Goal: Information Seeking & Learning: Check status

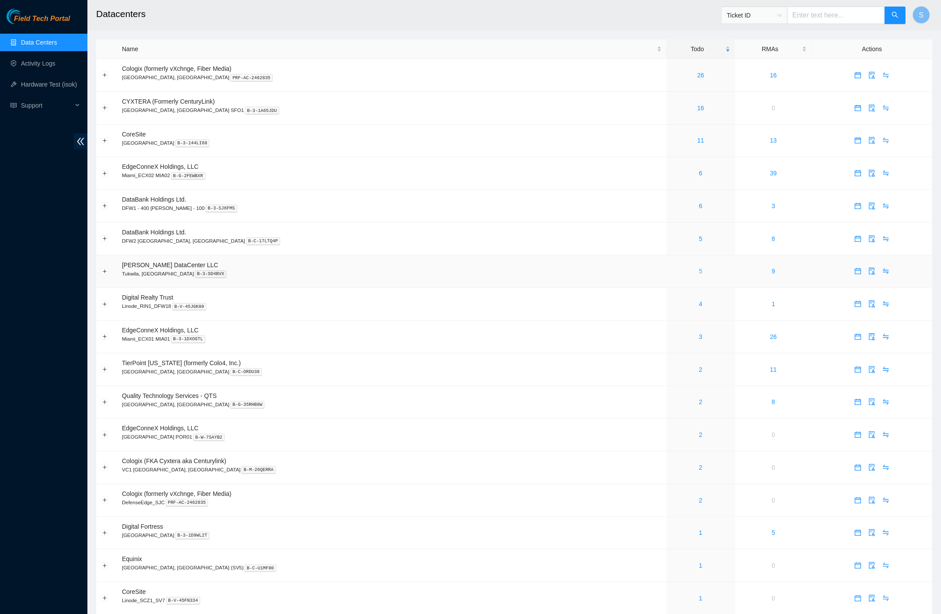
click at [699, 271] on link "5" at bounding box center [700, 271] width 3 height 7
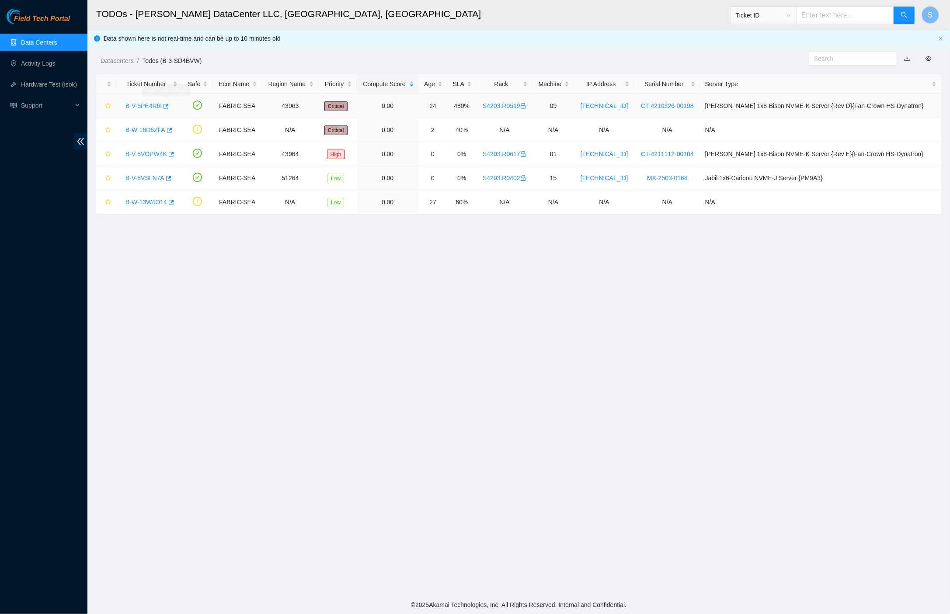
click at [153, 104] on link "B-V-5PE4R6I" at bounding box center [143, 105] width 36 height 7
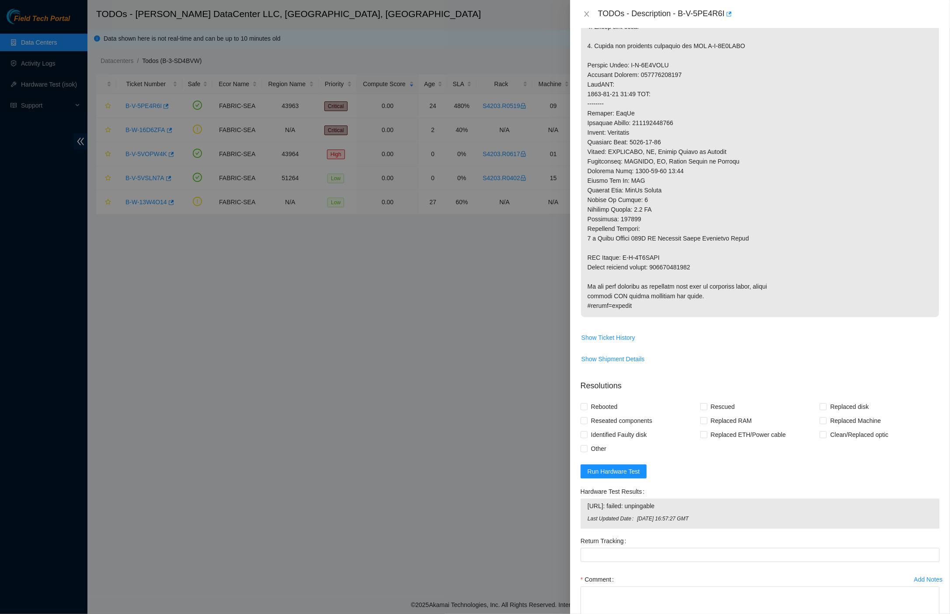
scroll to position [330, 0]
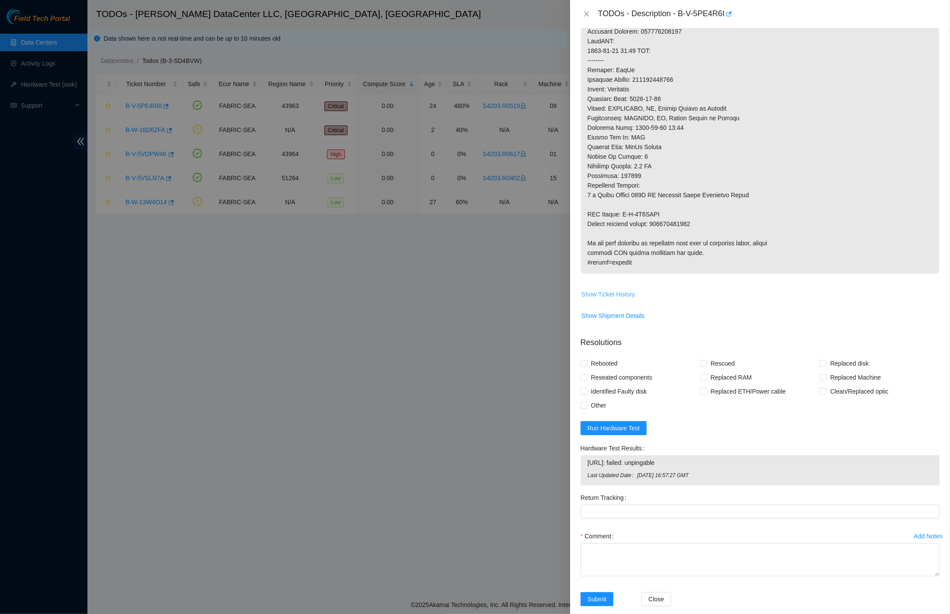
click at [596, 289] on span "Show Ticket History" at bounding box center [608, 294] width 54 height 10
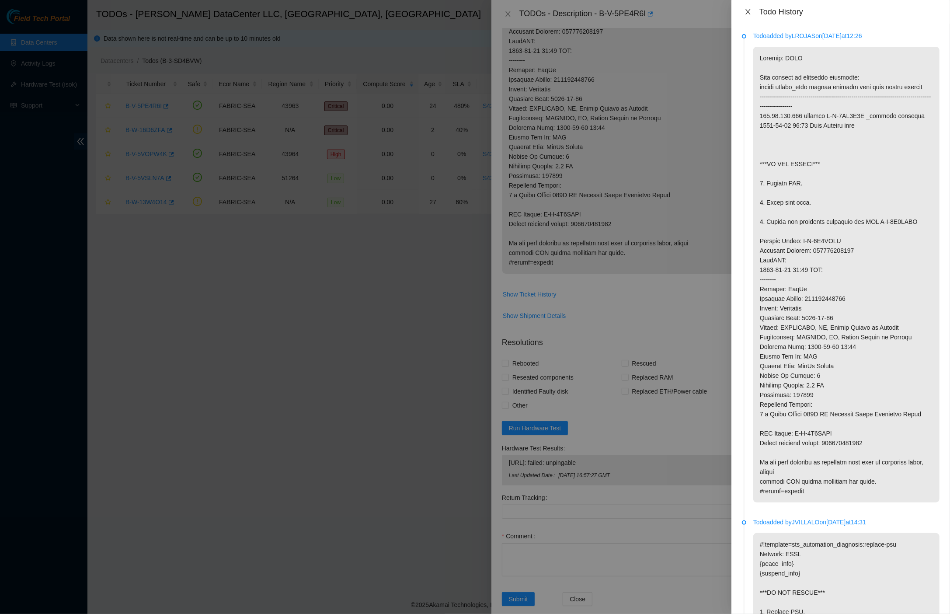
click at [748, 11] on icon "close" at bounding box center [747, 11] width 5 height 5
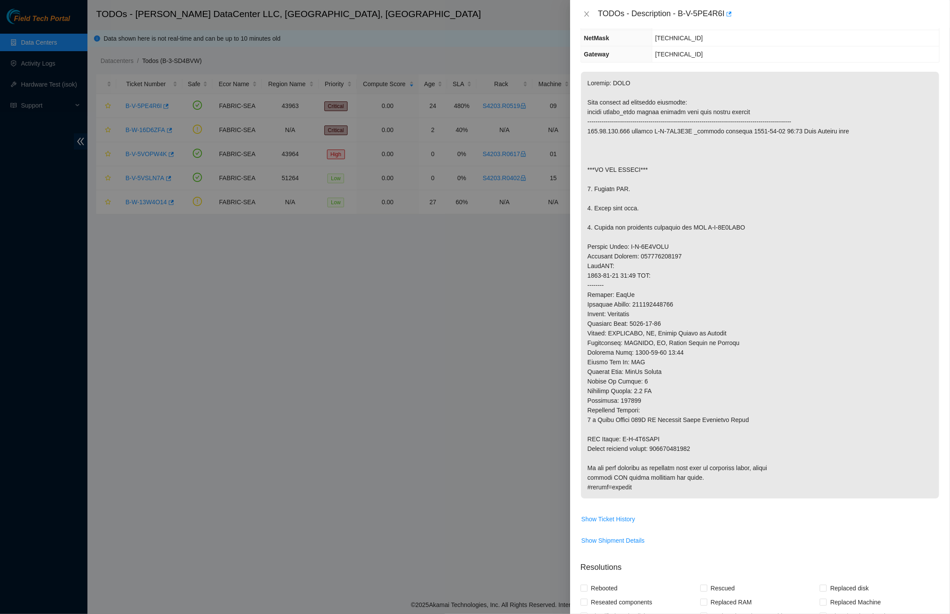
scroll to position [76, 0]
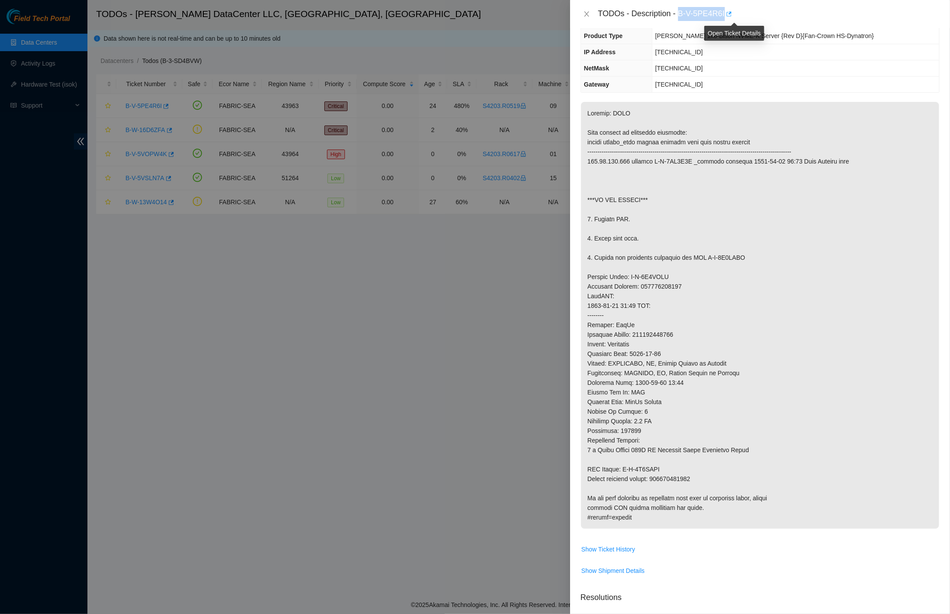
drag, startPoint x: 684, startPoint y: 12, endPoint x: 733, endPoint y: 9, distance: 49.1
click at [733, 9] on div "TODOs - Description - B-V-5PE4R6I" at bounding box center [768, 14] width 341 height 14
copy div "B-V-5PE4R6I"
click at [651, 280] on p at bounding box center [760, 315] width 358 height 427
drag, startPoint x: 941, startPoint y: 35, endPoint x: 651, endPoint y: 280, distance: 379.7
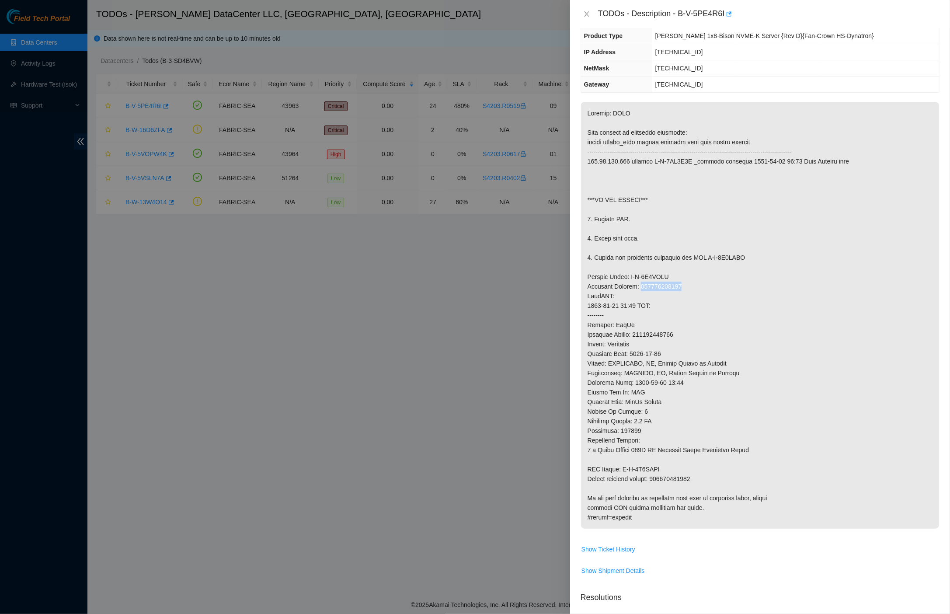
click at [651, 280] on p at bounding box center [760, 315] width 358 height 427
click at [653, 281] on p at bounding box center [760, 315] width 358 height 427
copy p "463470043370"
click at [749, 315] on p at bounding box center [760, 315] width 358 height 427
click at [586, 11] on icon "close" at bounding box center [586, 13] width 7 height 7
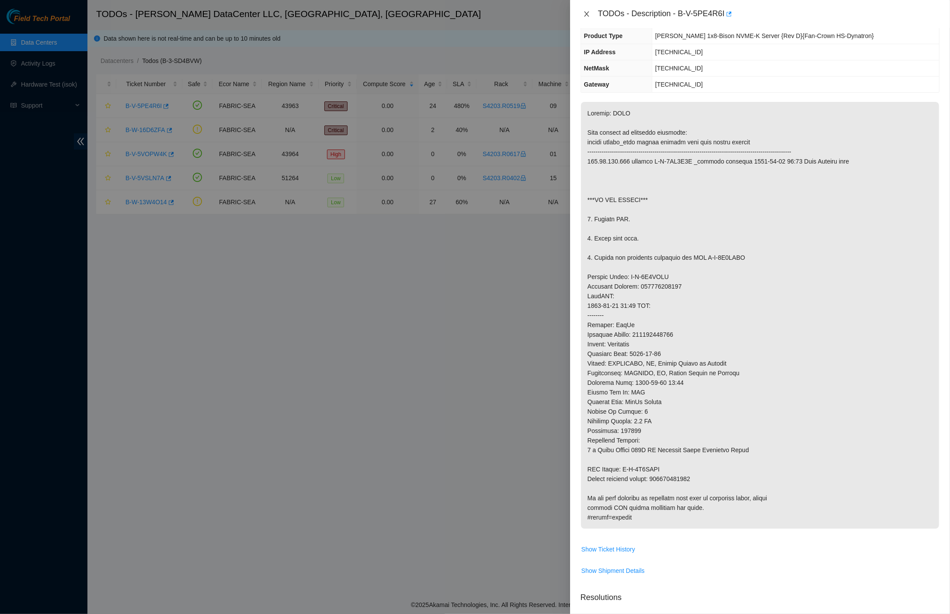
scroll to position [0, 0]
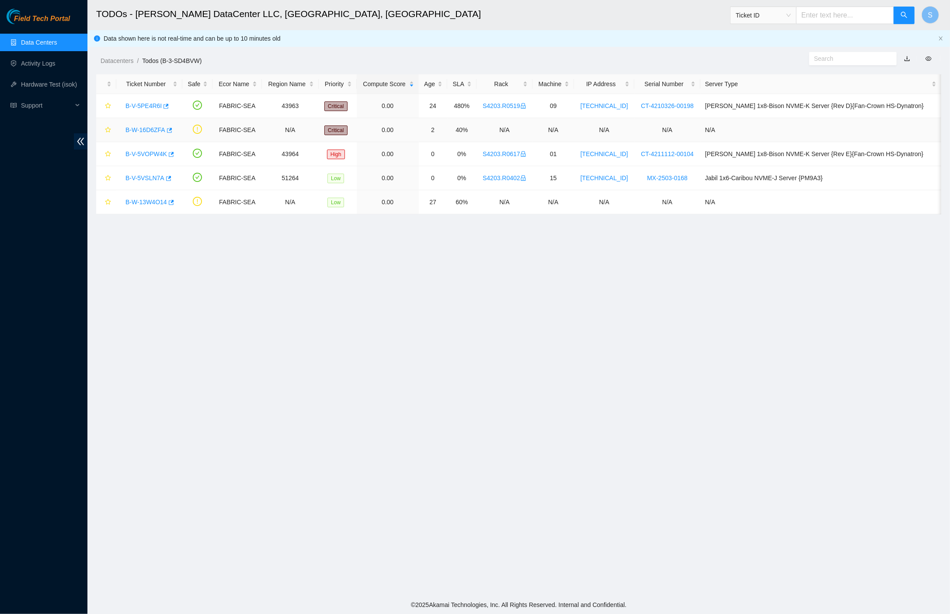
click at [142, 126] on link "B-W-16D6ZFA" at bounding box center [145, 129] width 40 height 7
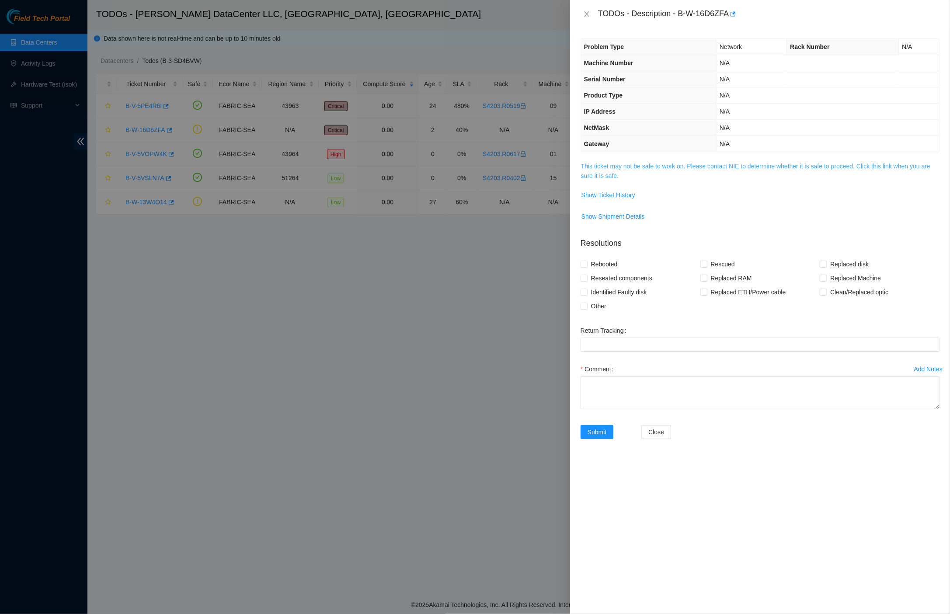
click at [725, 164] on link "This ticket may not be safe to work on. Please contact NIE to determine whether…" at bounding box center [755, 171] width 349 height 17
